Goal: Task Accomplishment & Management: Use online tool/utility

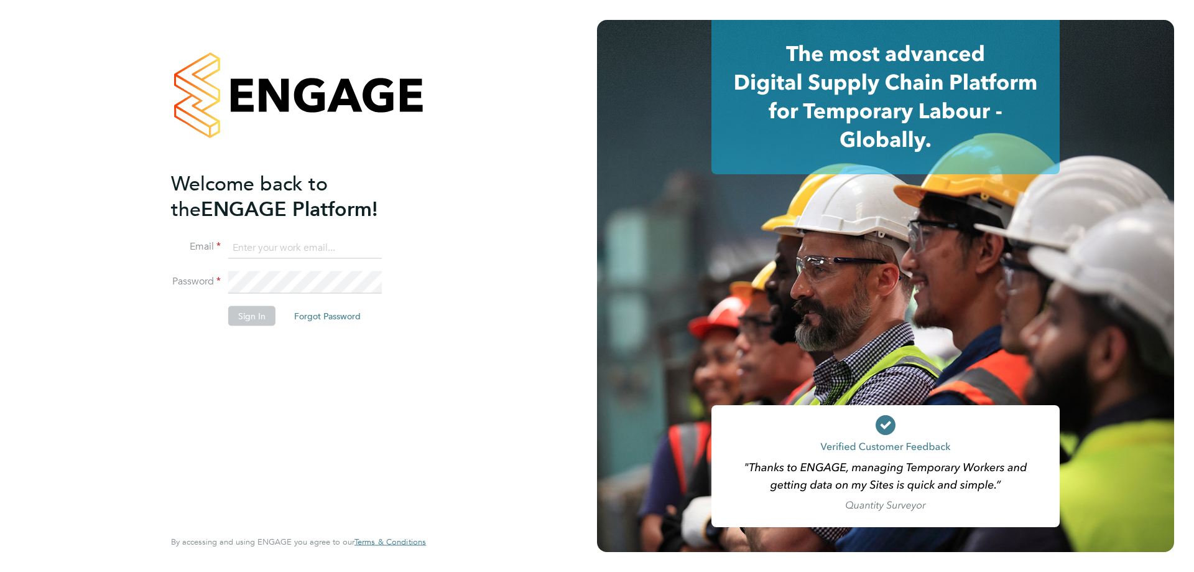
type input "[PERSON_NAME][EMAIL_ADDRESS][PERSON_NAME][DOMAIN_NAME]"
click at [253, 302] on li "Password" at bounding box center [292, 288] width 243 height 35
click at [256, 317] on button "Sign In" at bounding box center [251, 315] width 47 height 20
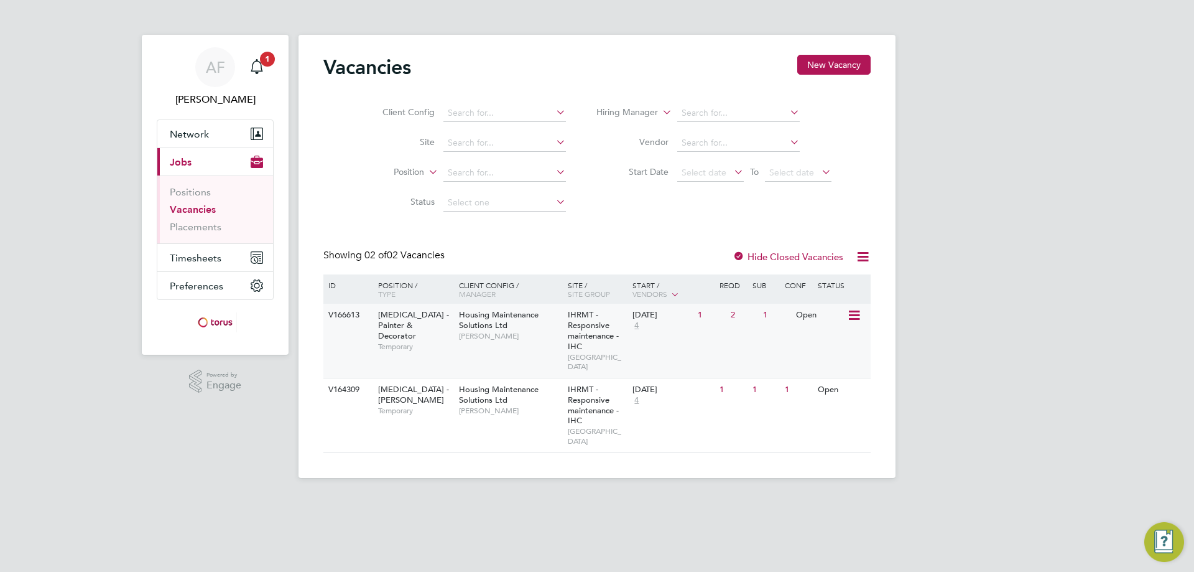
click at [524, 317] on span "Housing Maintenance Solutions Ltd" at bounding box center [499, 319] width 80 height 21
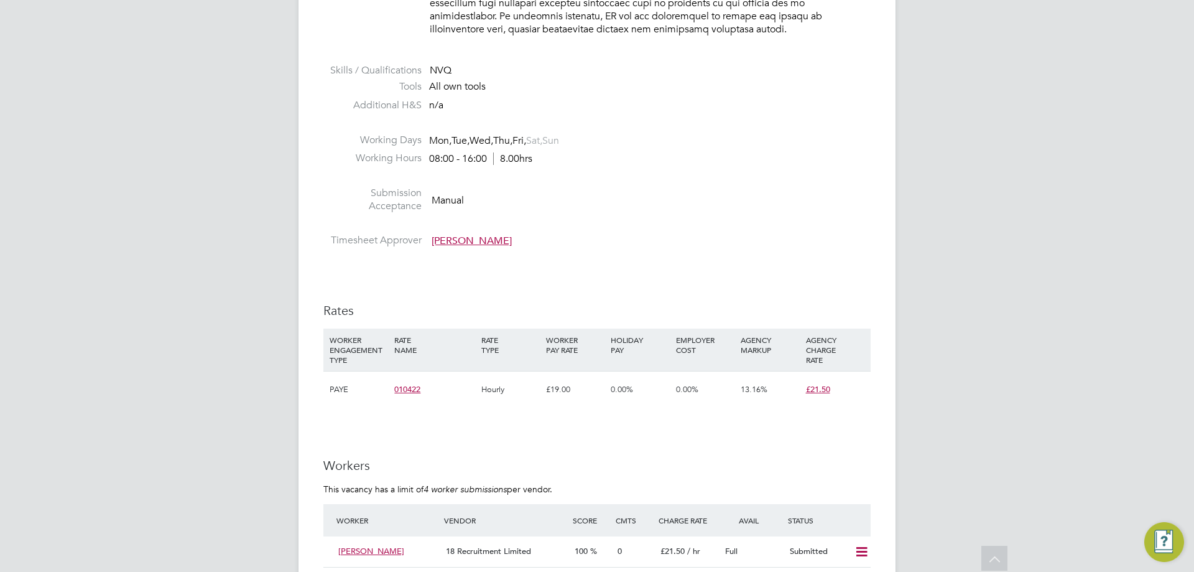
scroll to position [808, 0]
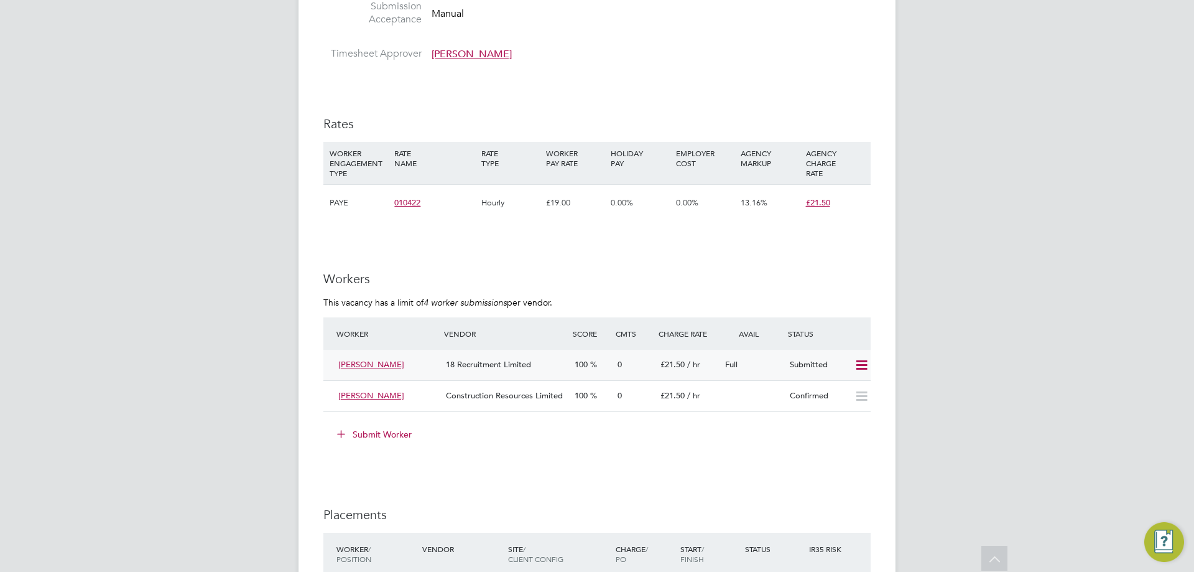
click at [366, 365] on span "Paul Jenkins" at bounding box center [371, 364] width 66 height 11
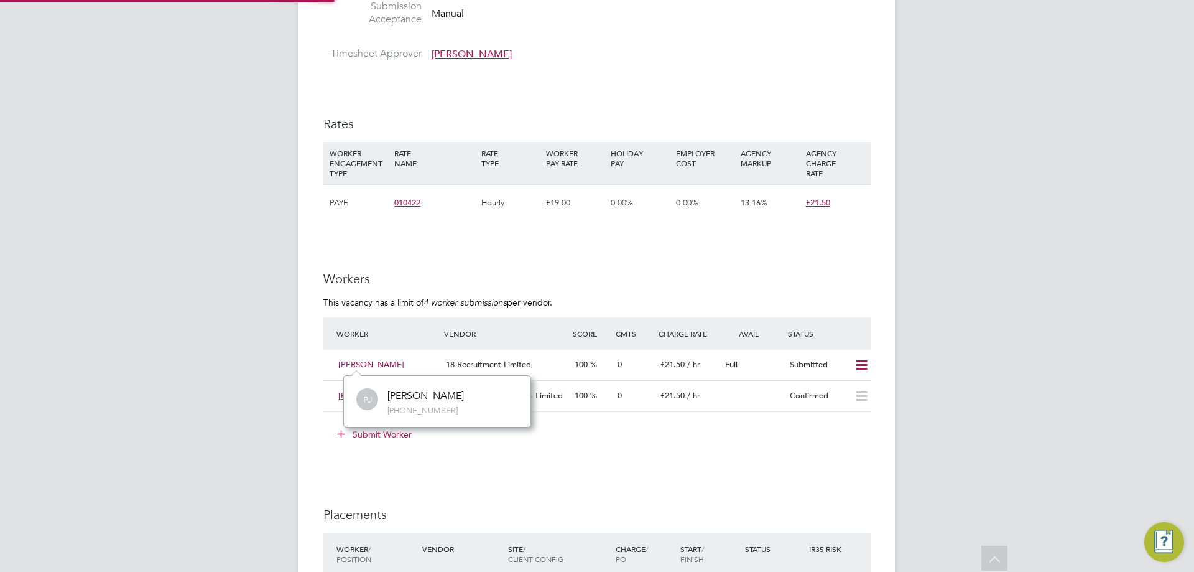
scroll to position [51, 187]
click at [1017, 229] on div "AF Alan Fairley Notifications 1 Applications: Network Sites Workers Current pag…" at bounding box center [597, 142] width 1194 height 1900
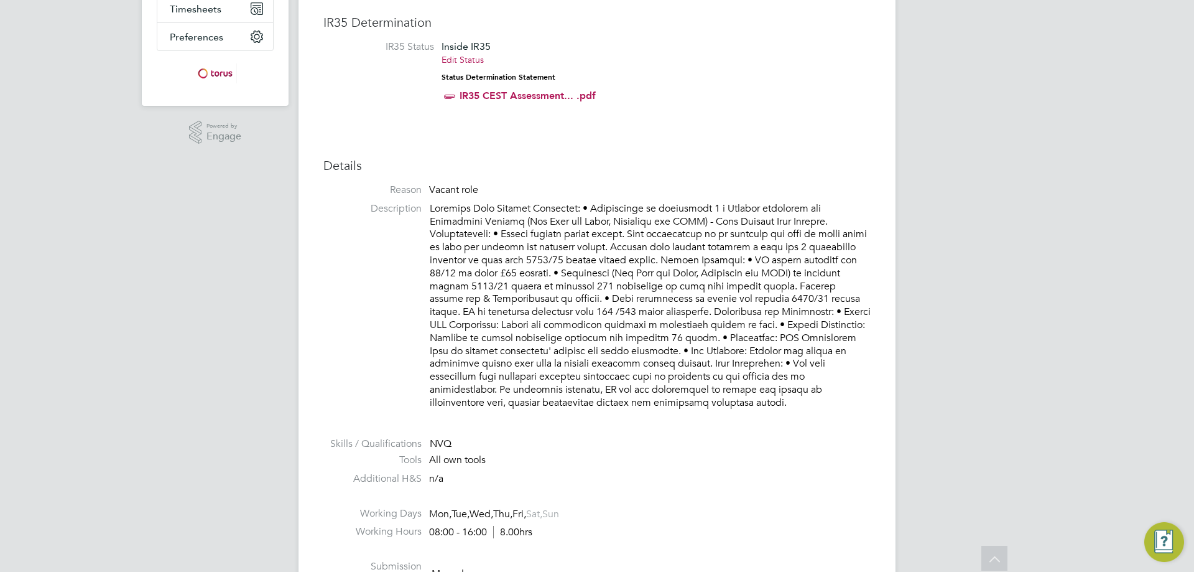
scroll to position [0, 0]
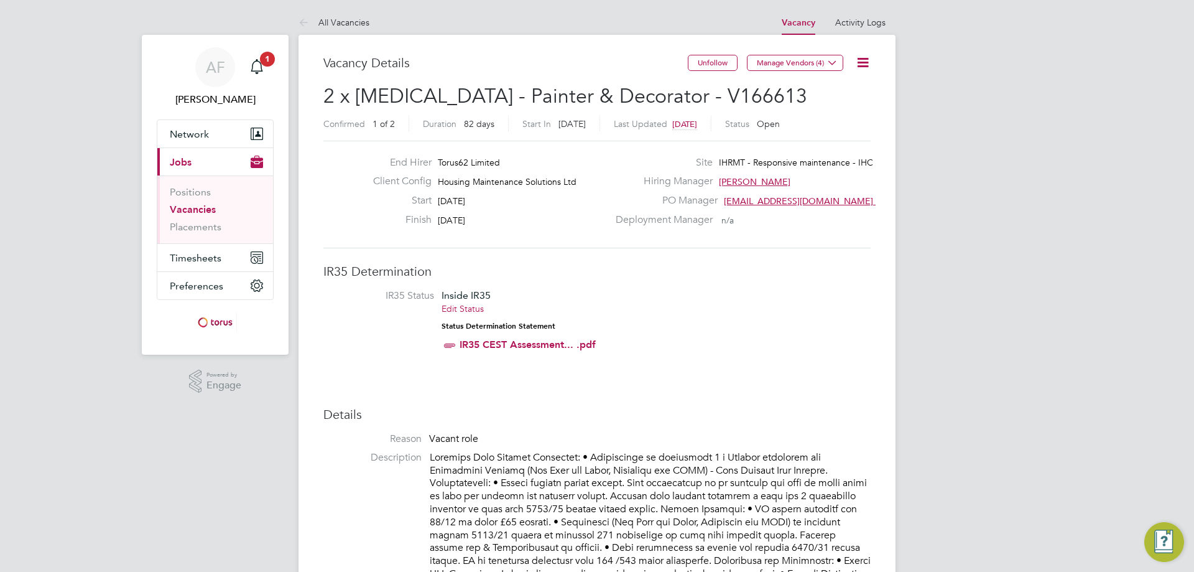
click at [688, 98] on h2 "2 x HMS - Painter & Decorator - V166613 Confirmed 1 of 2 Duration 82 days Start…" at bounding box center [596, 109] width 547 height 52
drag, startPoint x: 686, startPoint y: 96, endPoint x: 627, endPoint y: 108, distance: 60.4
click at [627, 108] on h2 "2 x HMS - Painter & Decorator - V166613 Confirmed 1 of 2 Duration 82 days Start…" at bounding box center [596, 109] width 547 height 52
copy span "166613"
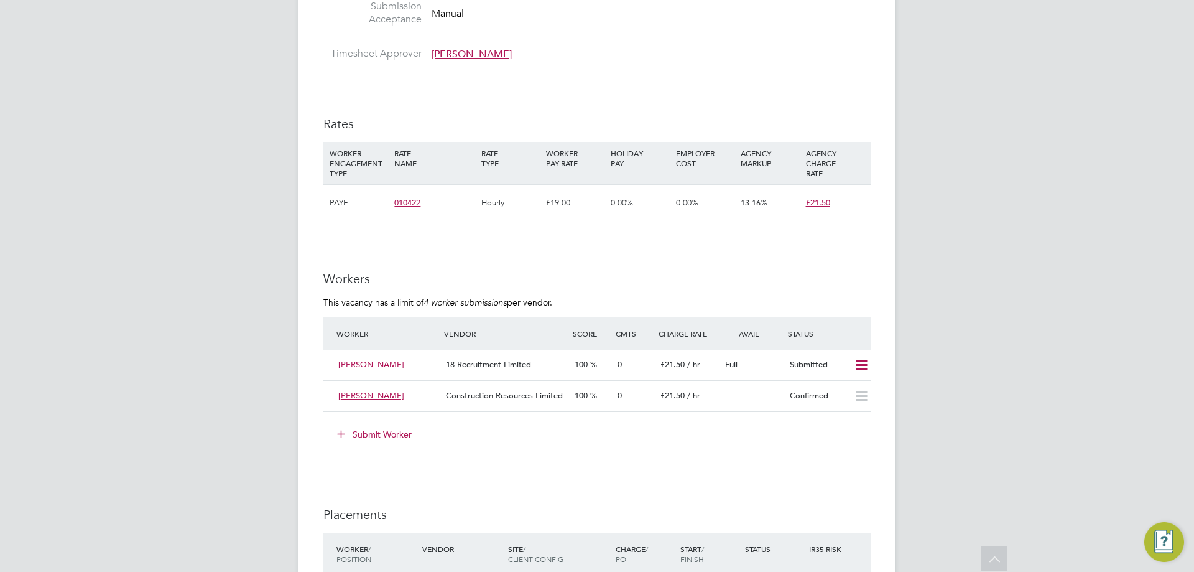
scroll to position [871, 0]
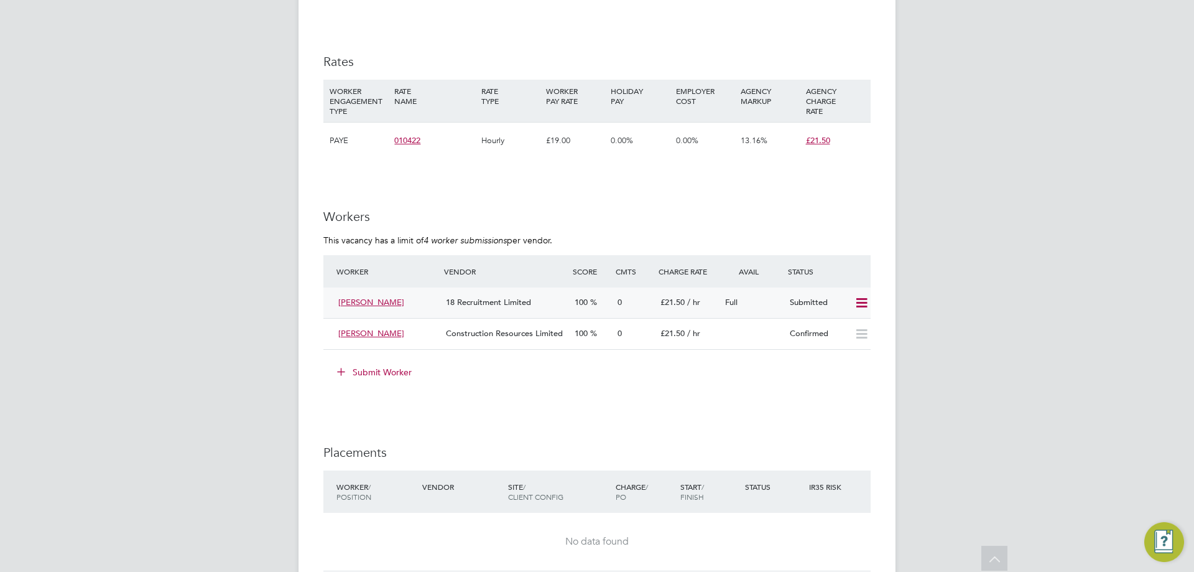
click at [358, 299] on span "Paul Jenkins" at bounding box center [371, 302] width 66 height 11
click at [496, 282] on div "Worker Vendor Score Cmts Charge Rate Avail Status" at bounding box center [596, 271] width 547 height 32
click at [488, 297] on span "18 Recruitment Limited" at bounding box center [488, 302] width 85 height 11
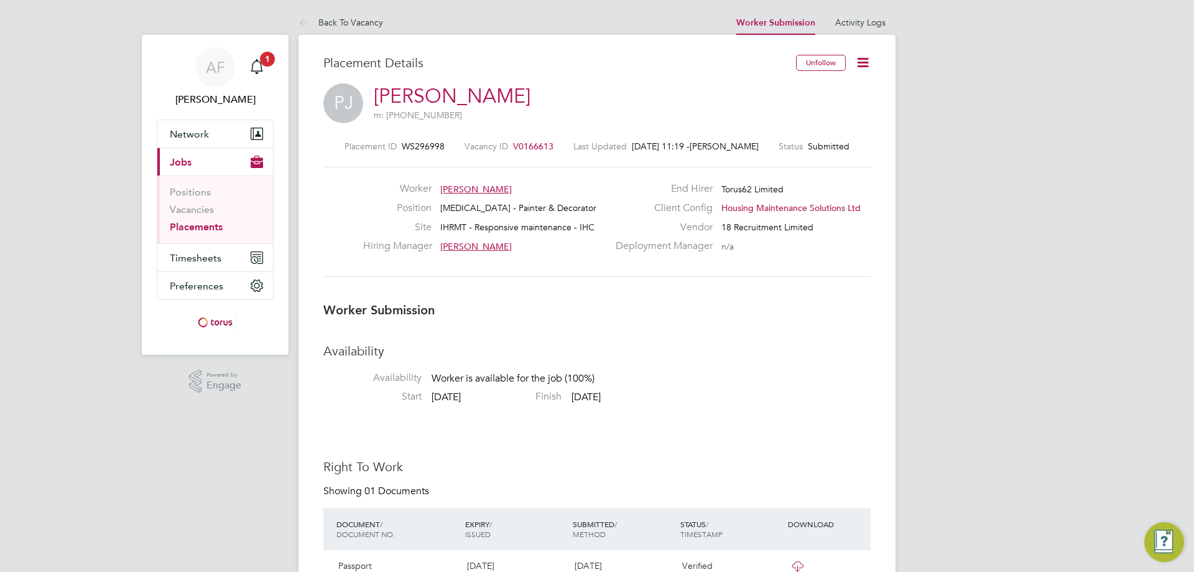
click at [869, 67] on icon at bounding box center [863, 63] width 16 height 16
click at [810, 311] on h3 "Worker Submission" at bounding box center [596, 310] width 547 height 16
